Goal: Task Accomplishment & Management: Complete application form

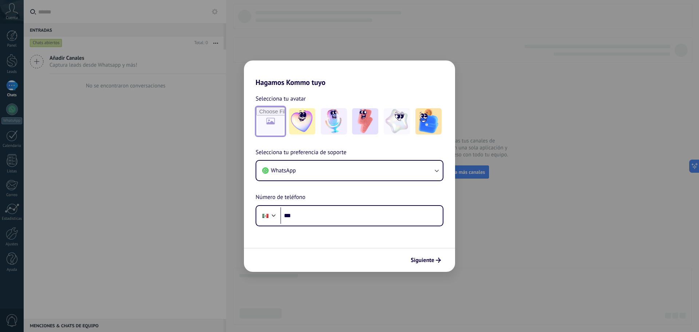
click at [276, 119] on input "file" at bounding box center [270, 121] width 28 height 28
type input "**********"
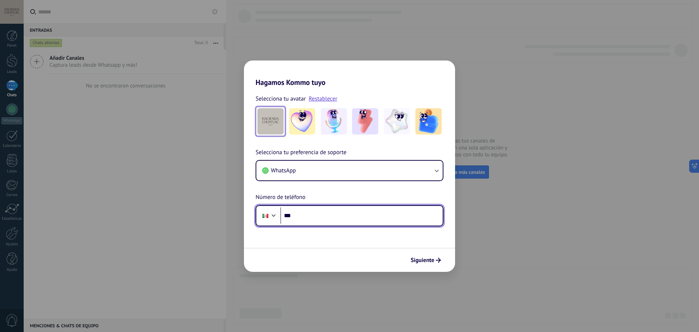
click at [306, 215] on input "***" at bounding box center [361, 215] width 162 height 17
type input "**********"
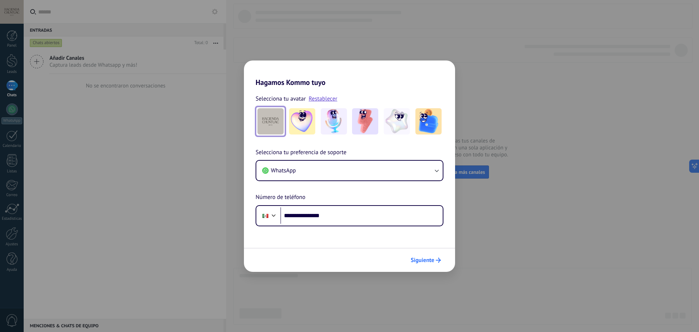
click at [435, 259] on span "Siguiente" at bounding box center [426, 259] width 30 height 5
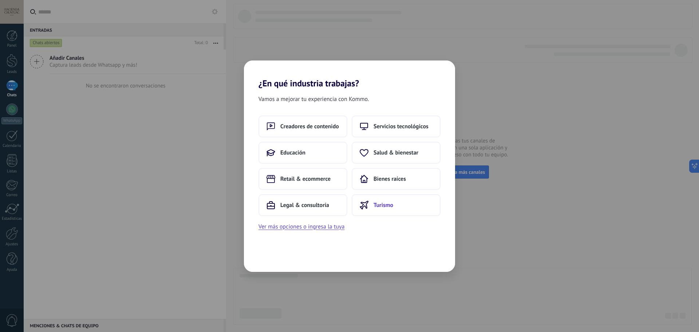
click at [364, 207] on icon at bounding box center [364, 205] width 9 height 9
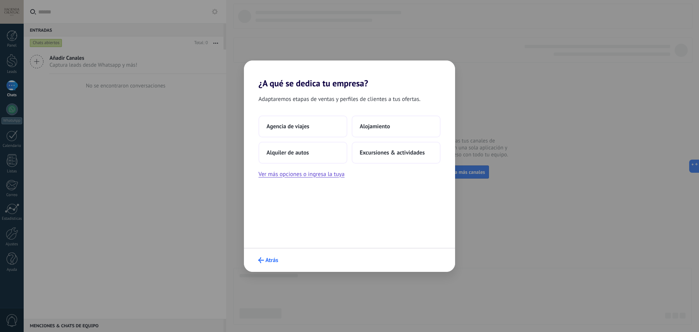
click at [264, 261] on span "Atrás" at bounding box center [268, 260] width 20 height 6
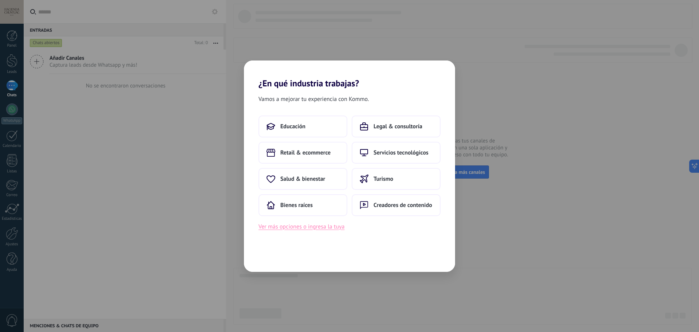
click at [299, 227] on button "Ver más opciones o ingresa la tuya" at bounding box center [301, 226] width 86 height 9
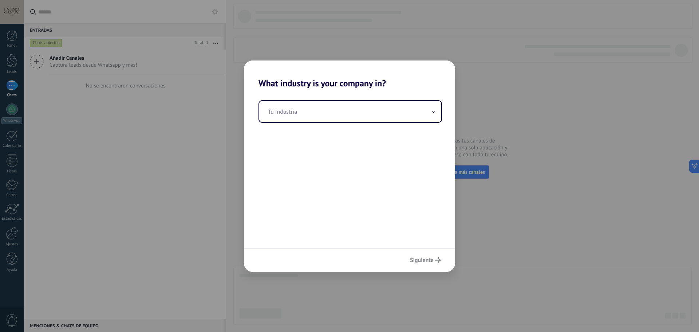
click at [312, 123] on div "Tu industria" at bounding box center [349, 167] width 211 height 159
click at [312, 119] on input "text" at bounding box center [350, 111] width 182 height 21
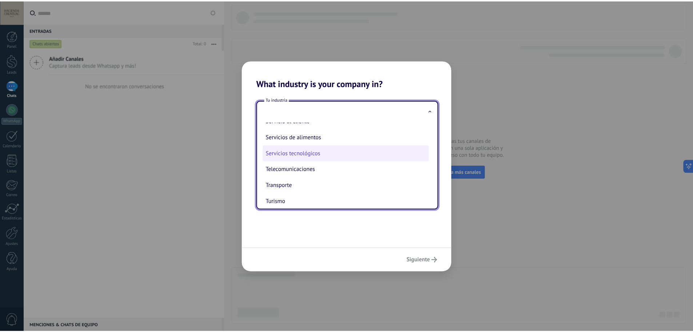
scroll to position [193, 0]
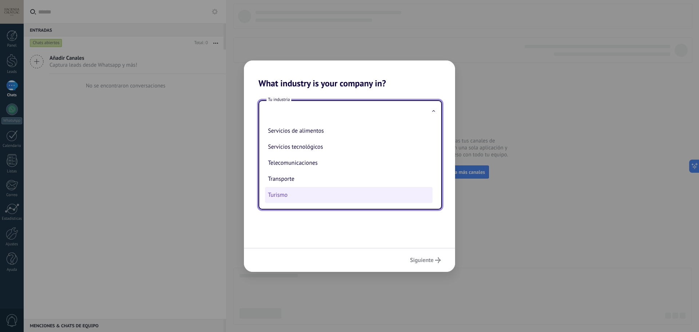
click at [298, 195] on li "Turismo" at bounding box center [348, 195] width 167 height 16
type input "*******"
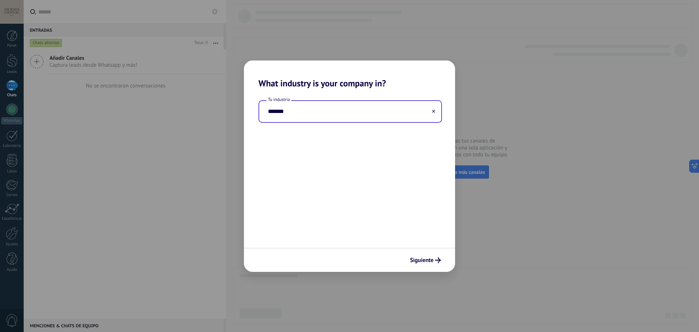
click at [418, 251] on div "Siguiente" at bounding box center [349, 260] width 211 height 24
click at [417, 257] on span "Siguiente" at bounding box center [422, 259] width 24 height 5
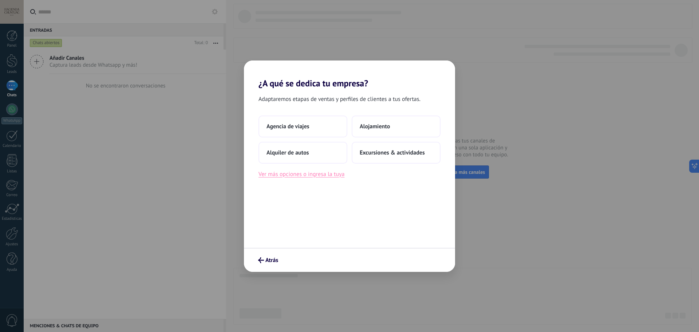
click at [330, 175] on button "Ver más opciones o ingresa la tuya" at bounding box center [301, 173] width 86 height 9
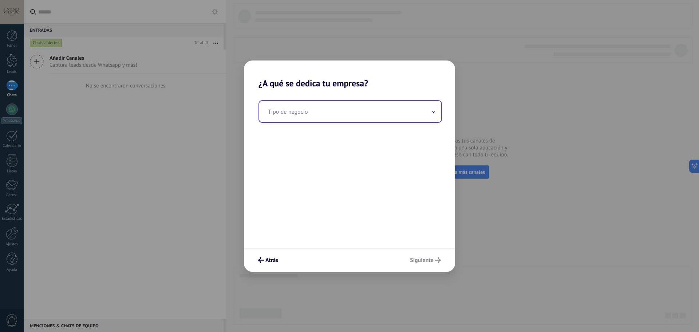
click at [306, 116] on input "text" at bounding box center [350, 111] width 182 height 21
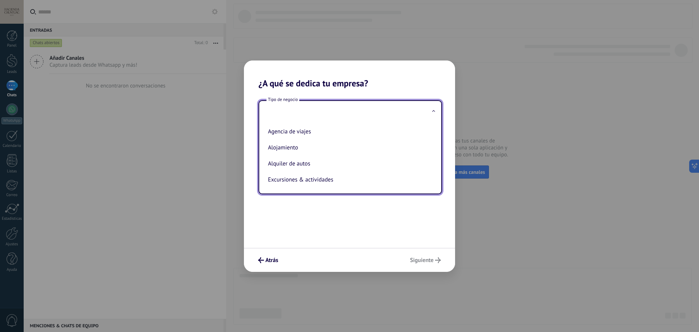
click at [316, 228] on div "Tipo de negocio Agencia de viajes Alojamiento Alquiler de autos Excursiones & a…" at bounding box center [349, 167] width 211 height 159
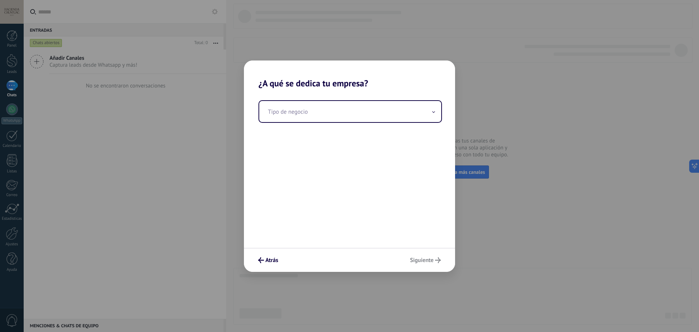
click at [418, 264] on div "Atrás Siguiente" at bounding box center [349, 260] width 211 height 24
click at [279, 263] on button "Atrás" at bounding box center [268, 260] width 27 height 12
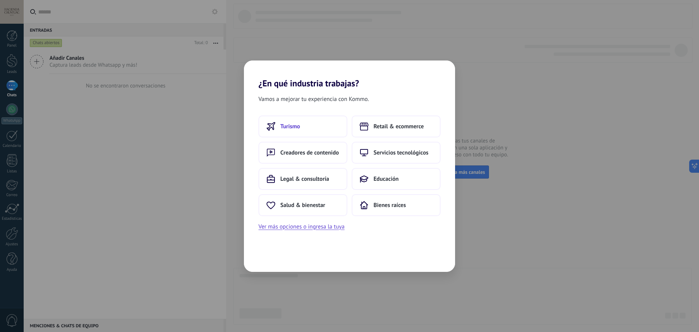
click at [297, 131] on button "Turismo" at bounding box center [302, 126] width 89 height 22
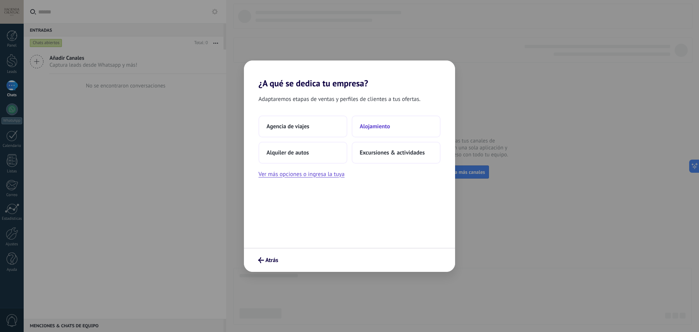
click at [375, 132] on button "Alojamiento" at bounding box center [396, 126] width 89 height 22
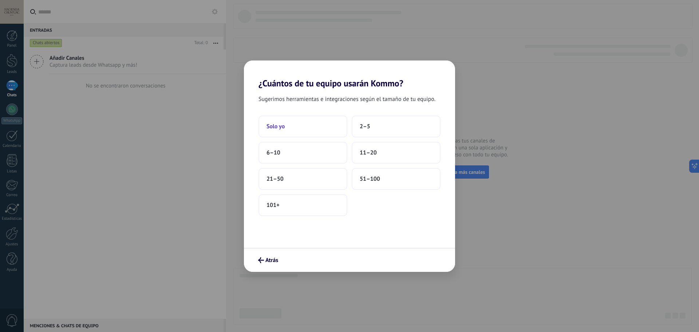
click at [292, 131] on button "Solo yo" at bounding box center [302, 126] width 89 height 22
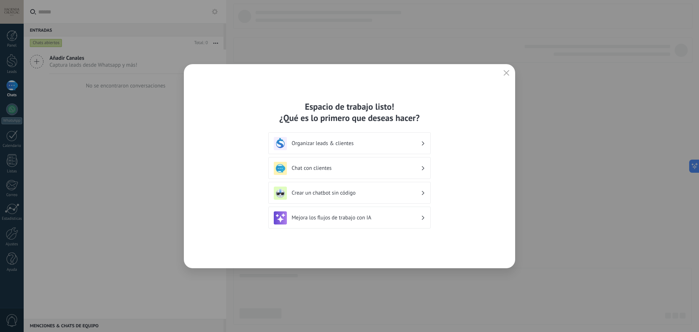
click at [349, 146] on h3 "Organizar leads & clientes" at bounding box center [356, 143] width 129 height 7
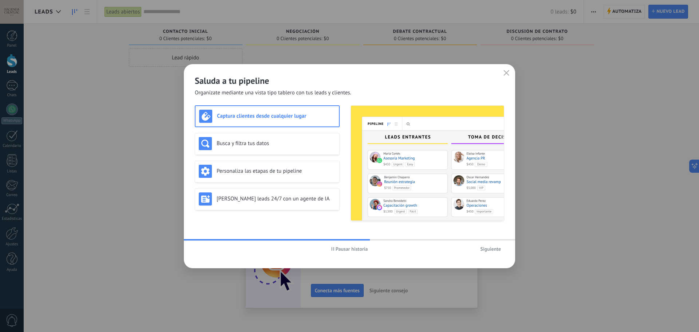
click at [484, 248] on span "Siguiente" at bounding box center [490, 248] width 21 height 5
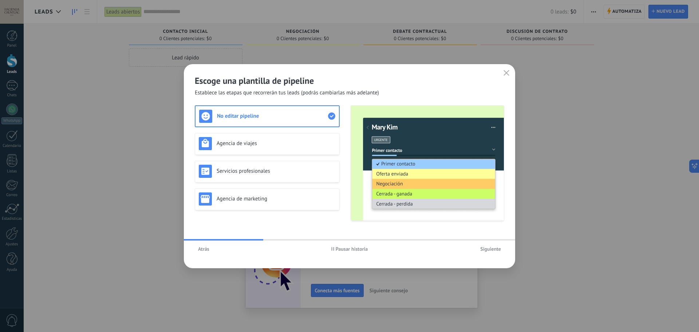
click at [484, 248] on span "Siguiente" at bounding box center [490, 248] width 21 height 5
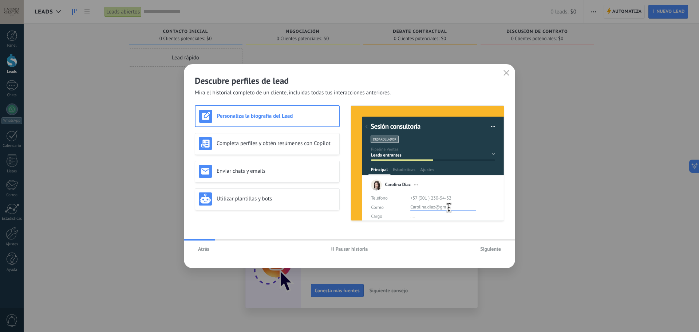
click at [484, 248] on span "Siguiente" at bounding box center [490, 248] width 21 height 5
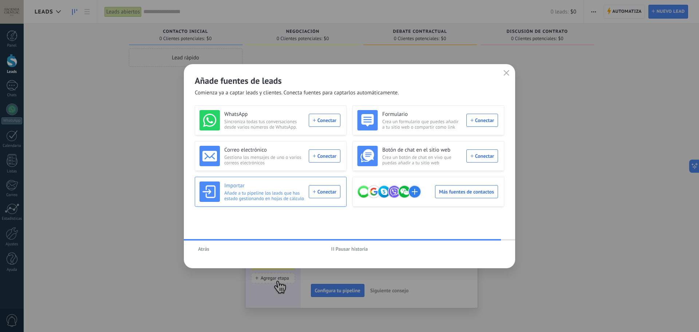
click at [326, 190] on div "Importar Añade a tu pipeline los leads que has estado gestionando en hojas de c…" at bounding box center [269, 191] width 141 height 20
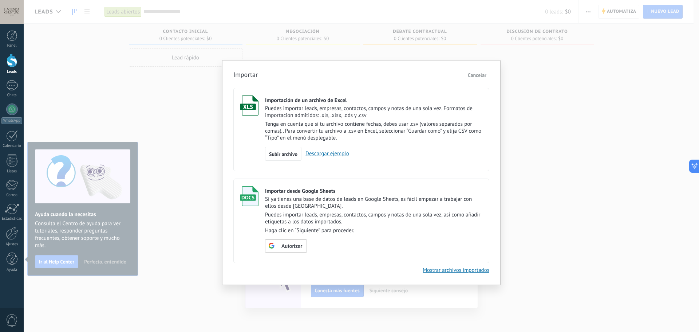
click at [545, 130] on div "Importar Cancelar Importación de un archivo de Excel Puedes importar leads, emp…" at bounding box center [361, 166] width 675 height 332
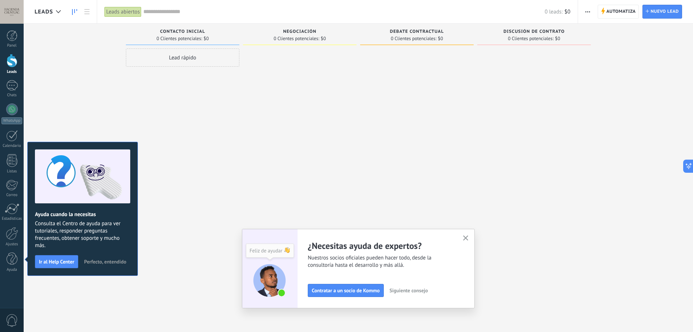
click at [95, 263] on span "Perfecto, entendido" at bounding box center [105, 261] width 42 height 5
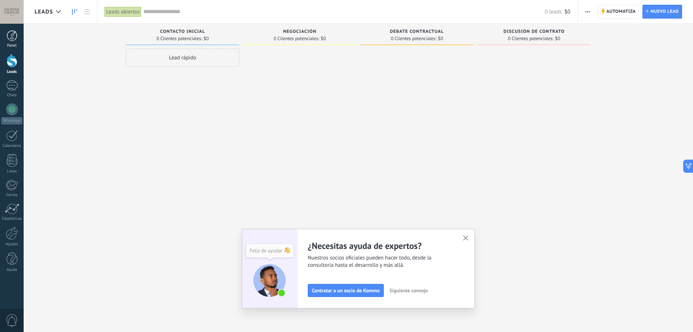
click at [16, 38] on div at bounding box center [12, 35] width 11 height 11
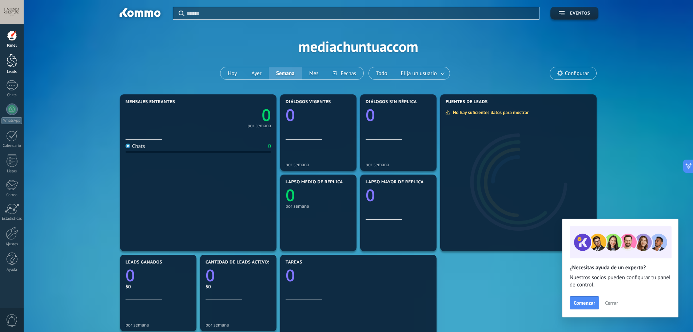
click at [12, 71] on div "Leads" at bounding box center [11, 72] width 21 height 5
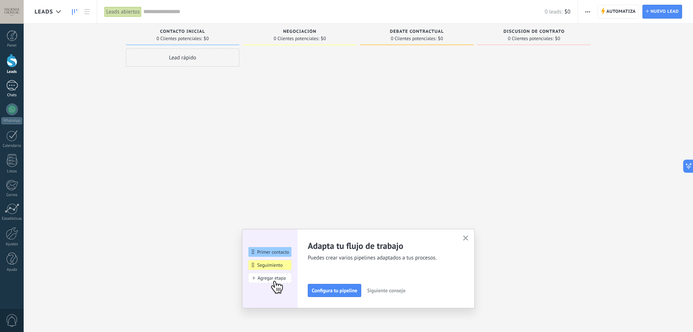
click at [16, 87] on div at bounding box center [12, 85] width 12 height 11
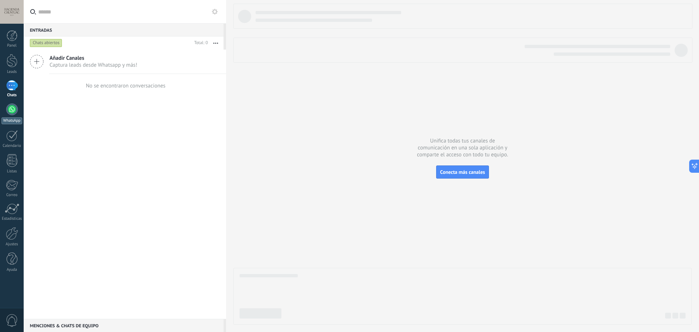
click at [12, 108] on div at bounding box center [12, 109] width 12 height 12
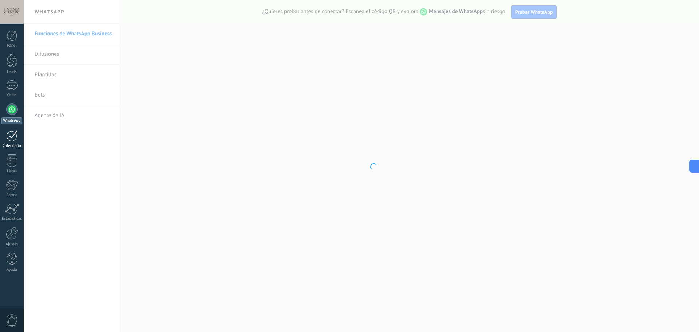
click at [13, 138] on div at bounding box center [12, 135] width 12 height 11
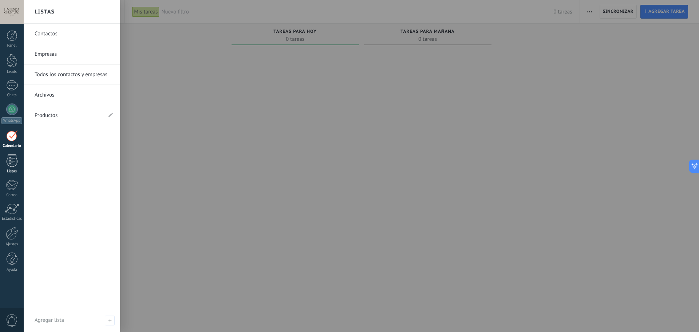
click at [12, 161] on div at bounding box center [12, 160] width 11 height 13
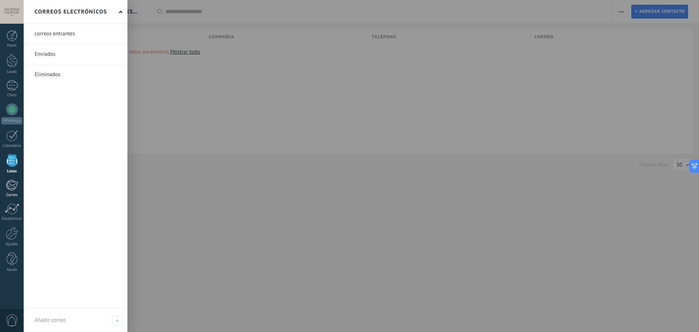
click at [17, 181] on div at bounding box center [12, 184] width 12 height 11
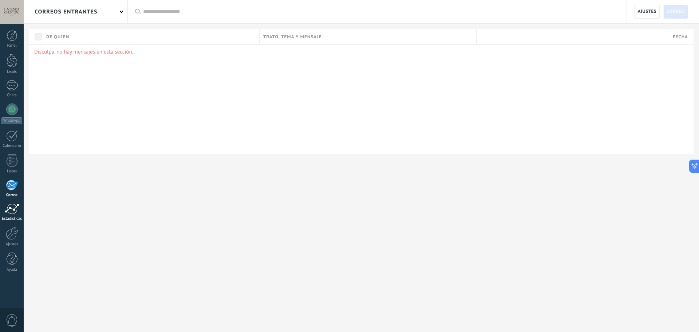
click at [10, 207] on div at bounding box center [12, 208] width 15 height 11
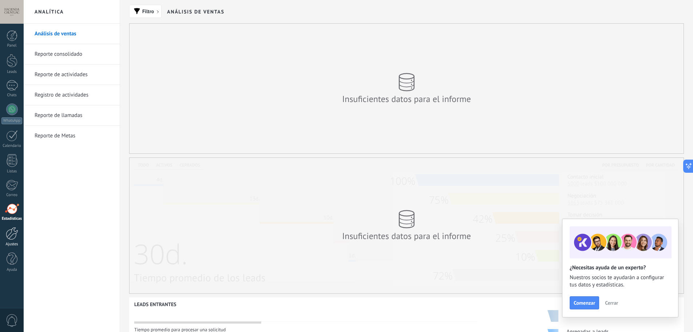
click at [7, 230] on div at bounding box center [12, 233] width 12 height 13
